Goal: Navigation & Orientation: Find specific page/section

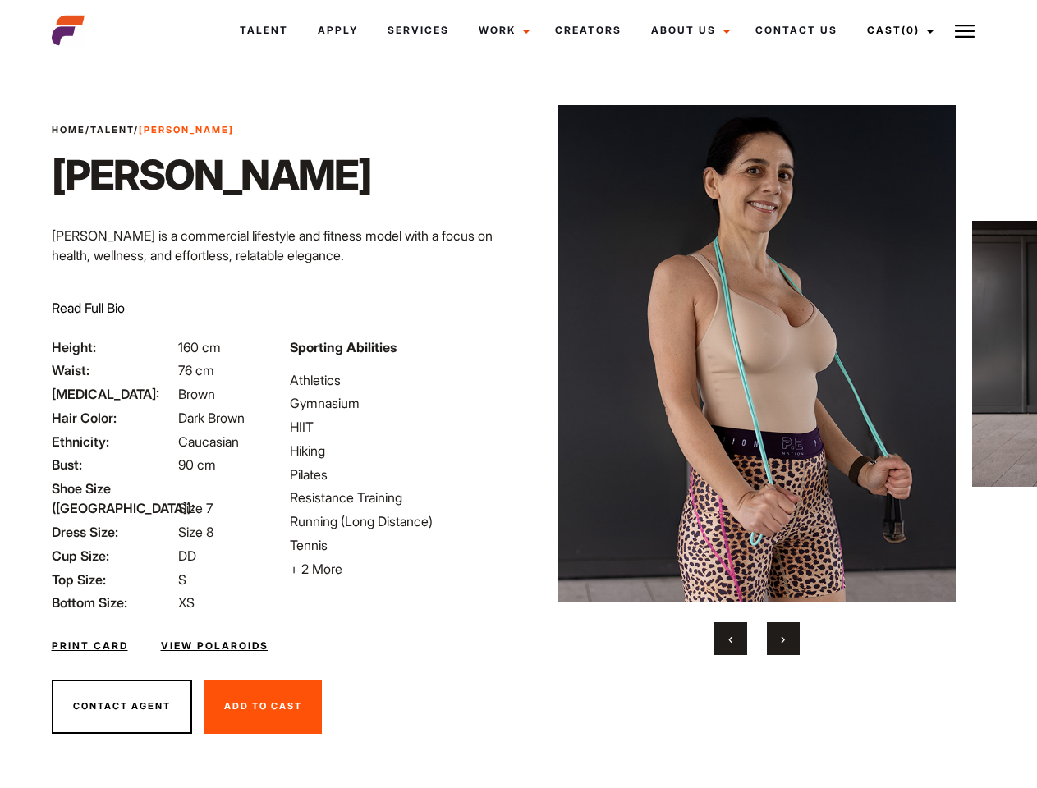
click at [896, 30] on link "Cast (0)" at bounding box center [898, 30] width 92 height 44
click at [965, 30] on img at bounding box center [965, 31] width 20 height 20
click at [399, 569] on li "+ 2 More Hide More" at bounding box center [399, 569] width 218 height 20
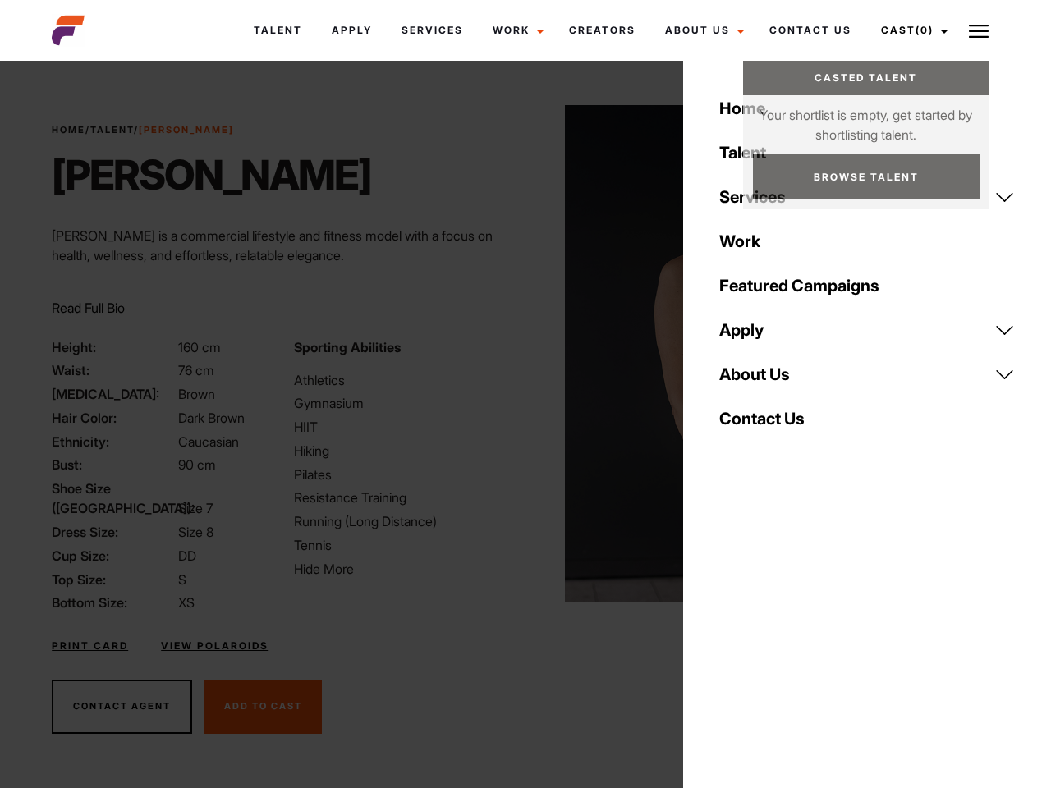
click at [756, 380] on img at bounding box center [764, 353] width 398 height 497
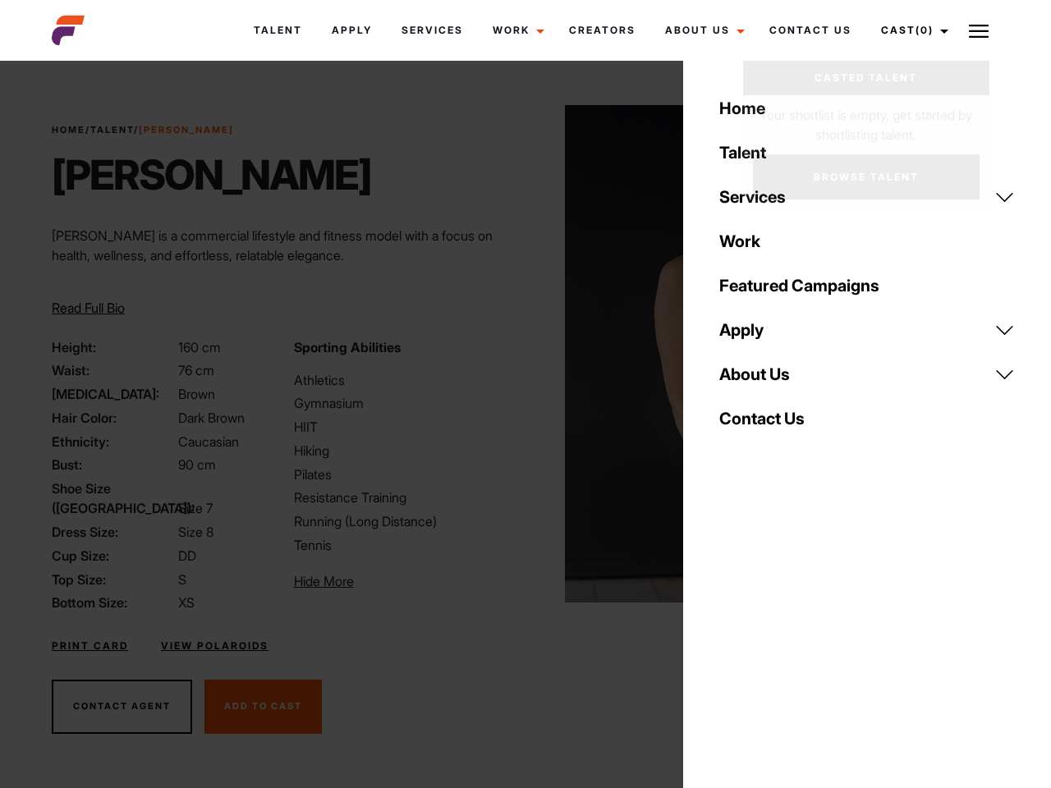
click at [518, 354] on div "Sporting Abilities Athletics Gymnasium HIIT Hiking Pilates Resistance Training …" at bounding box center [404, 475] width 241 height 276
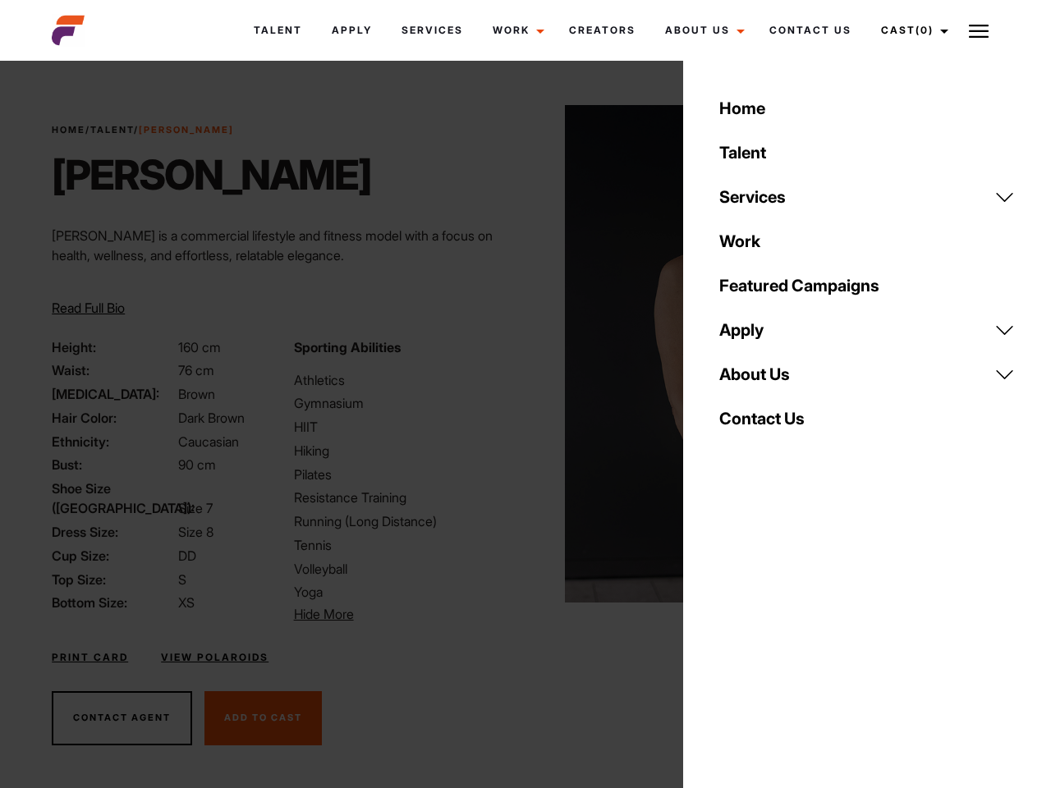
click at [731, 639] on div "Home Talent Services Talent Casting Photography Videography Creative Hair and M…" at bounding box center [867, 394] width 368 height 788
click at [783, 639] on div "Home Talent Services Talent Casting Photography Videography Creative Hair and M…" at bounding box center [867, 394] width 368 height 788
